Goal: Information Seeking & Learning: Learn about a topic

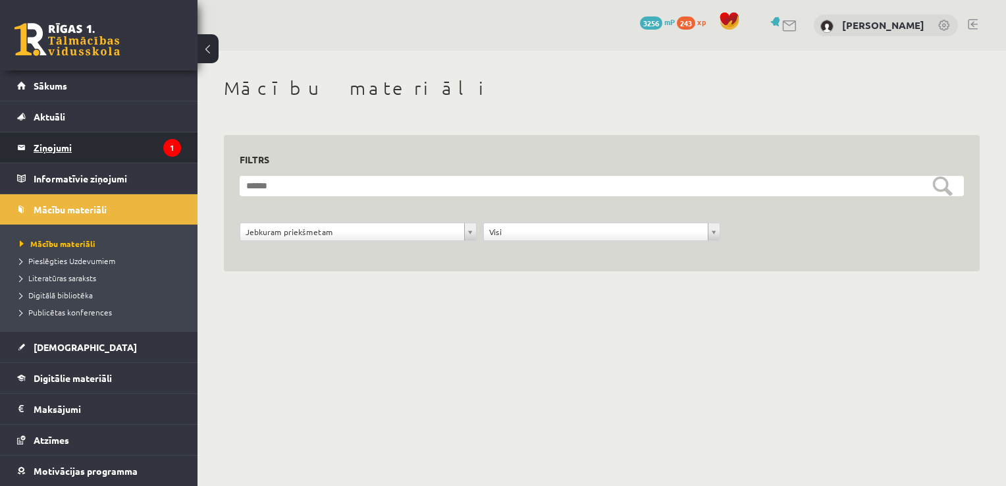
click at [121, 136] on legend "Ziņojumi 1" at bounding box center [108, 147] width 148 height 30
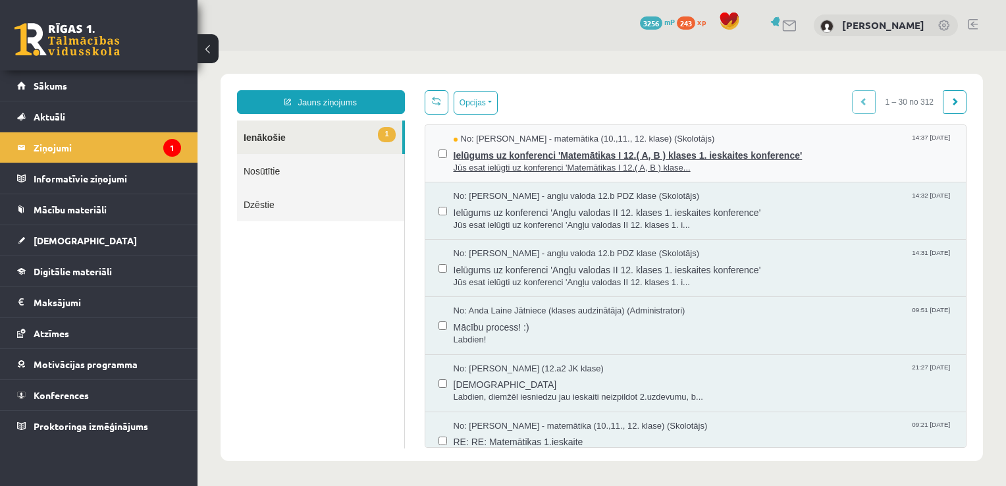
click at [814, 157] on span "Ielūgums uz konferenci 'Matemātikas I 12.( A, B ) klases 1. ieskaites konferenc…" at bounding box center [704, 154] width 500 height 16
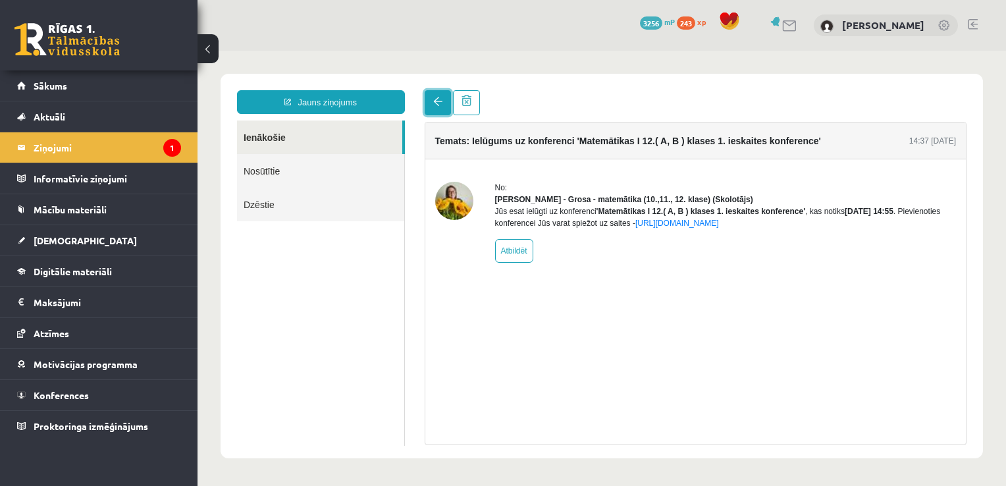
click at [435, 107] on link at bounding box center [438, 102] width 26 height 25
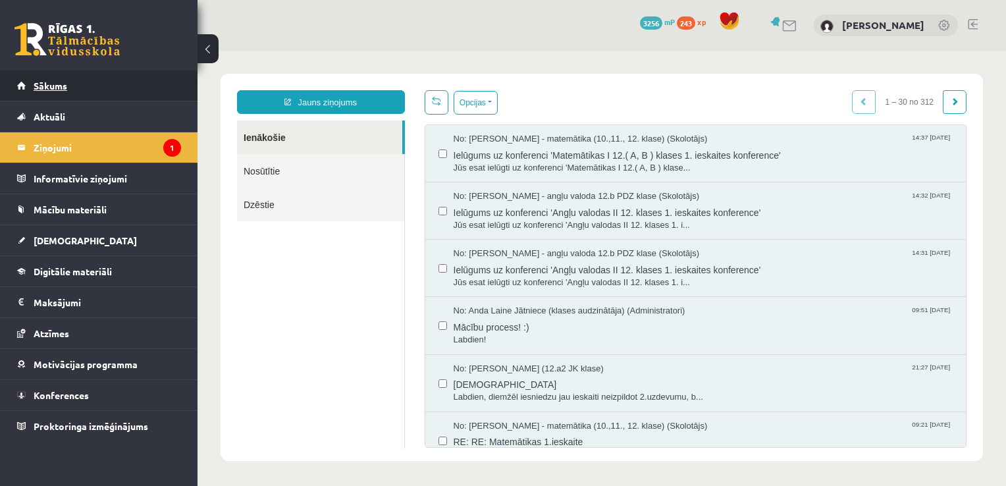
click at [78, 86] on link "Sākums" at bounding box center [99, 85] width 164 height 30
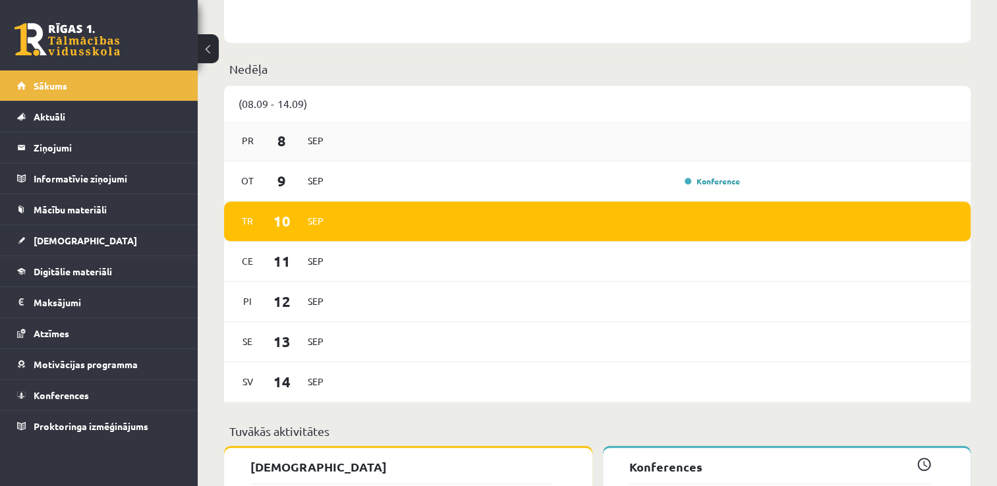
scroll to position [647, 0]
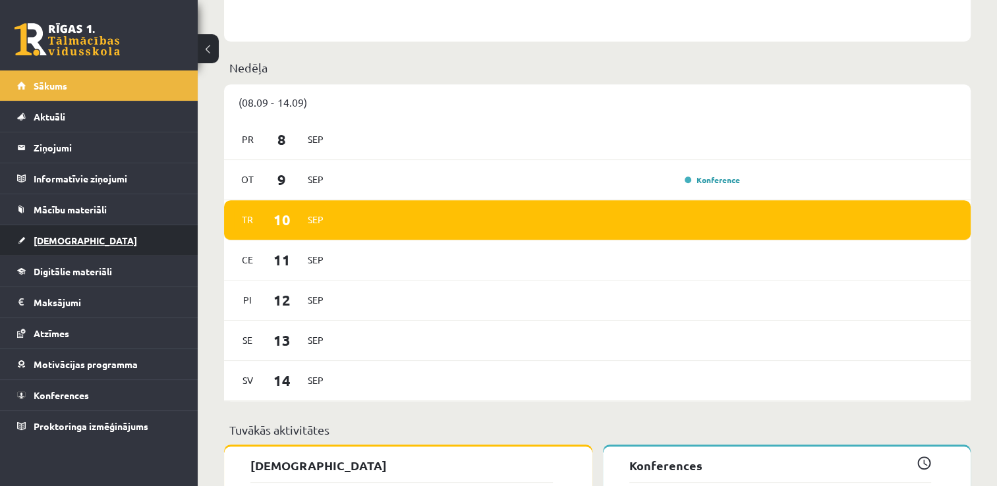
click at [110, 238] on link "[DEMOGRAPHIC_DATA]" at bounding box center [99, 240] width 164 height 30
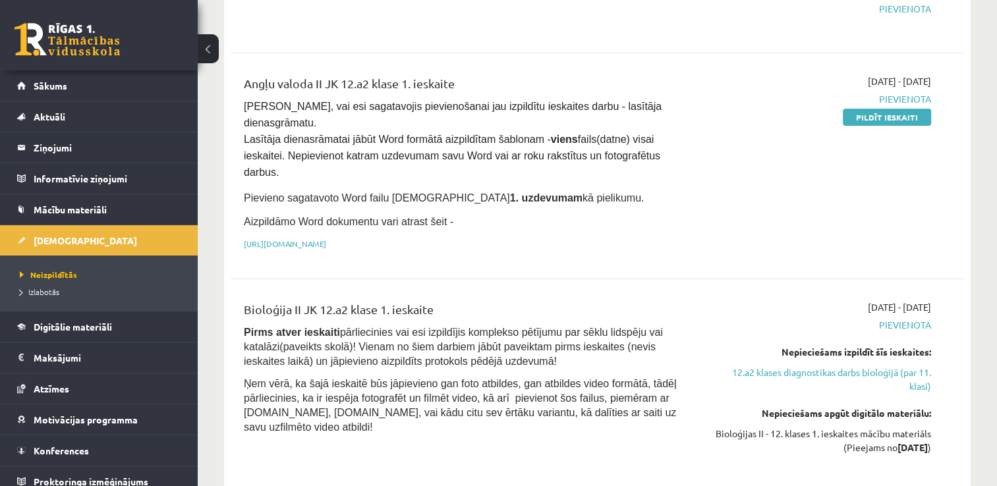
scroll to position [296, 0]
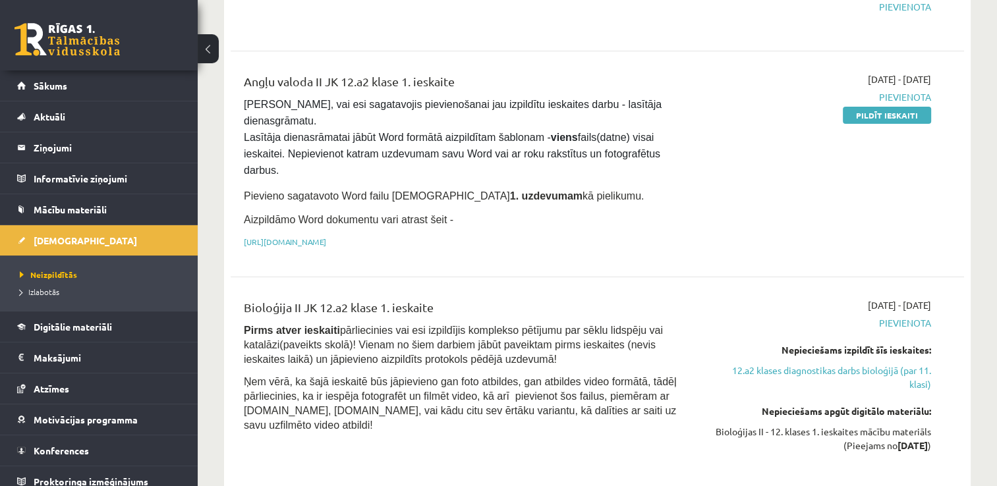
click at [435, 236] on p "[URL][DOMAIN_NAME]" at bounding box center [469, 242] width 451 height 12
click at [326, 236] on link "[URL][DOMAIN_NAME]" at bounding box center [285, 241] width 82 height 11
